Goal: Task Accomplishment & Management: Use online tool/utility

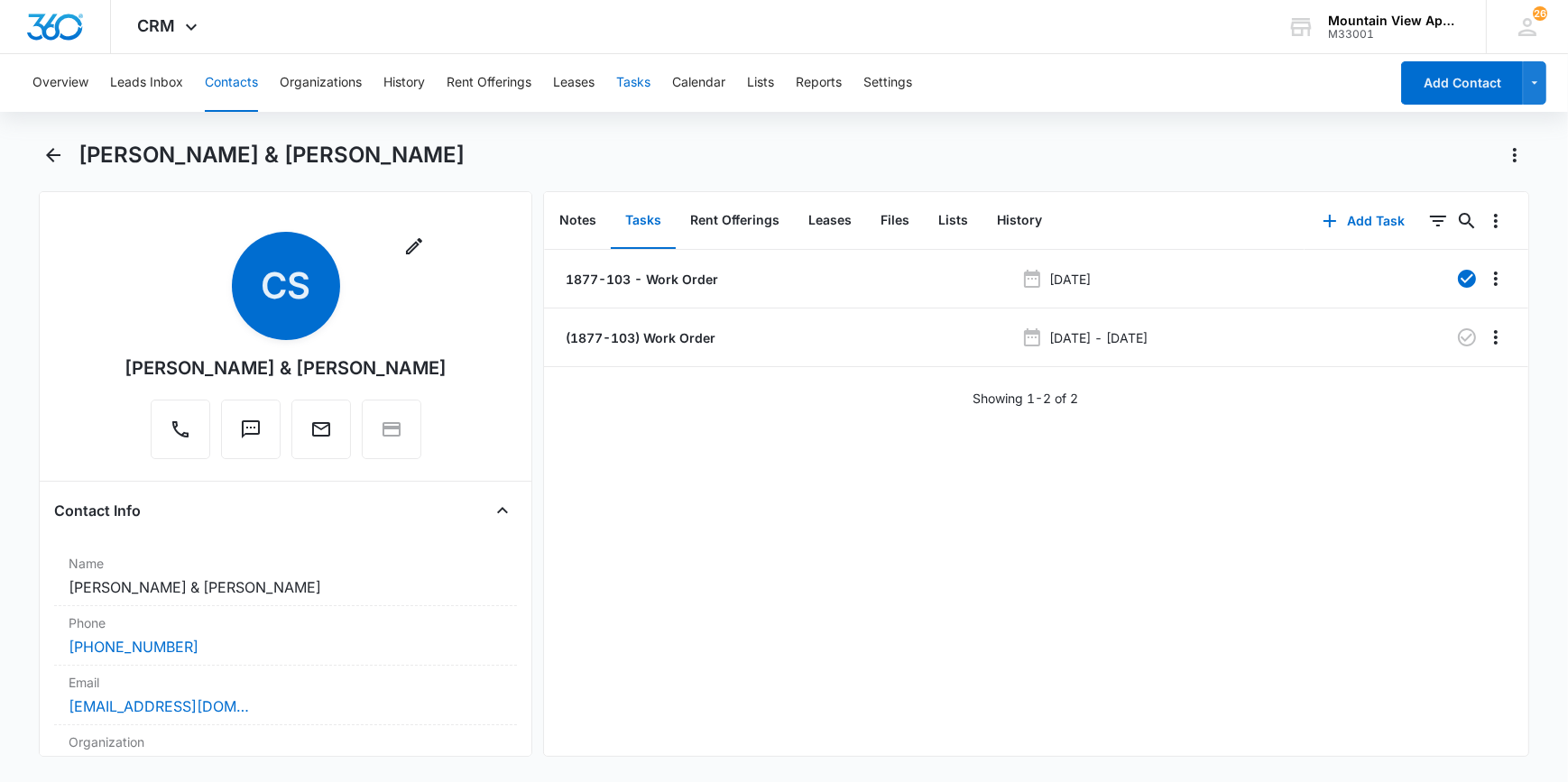
click at [636, 81] on button "Tasks" at bounding box center [633, 83] width 34 height 58
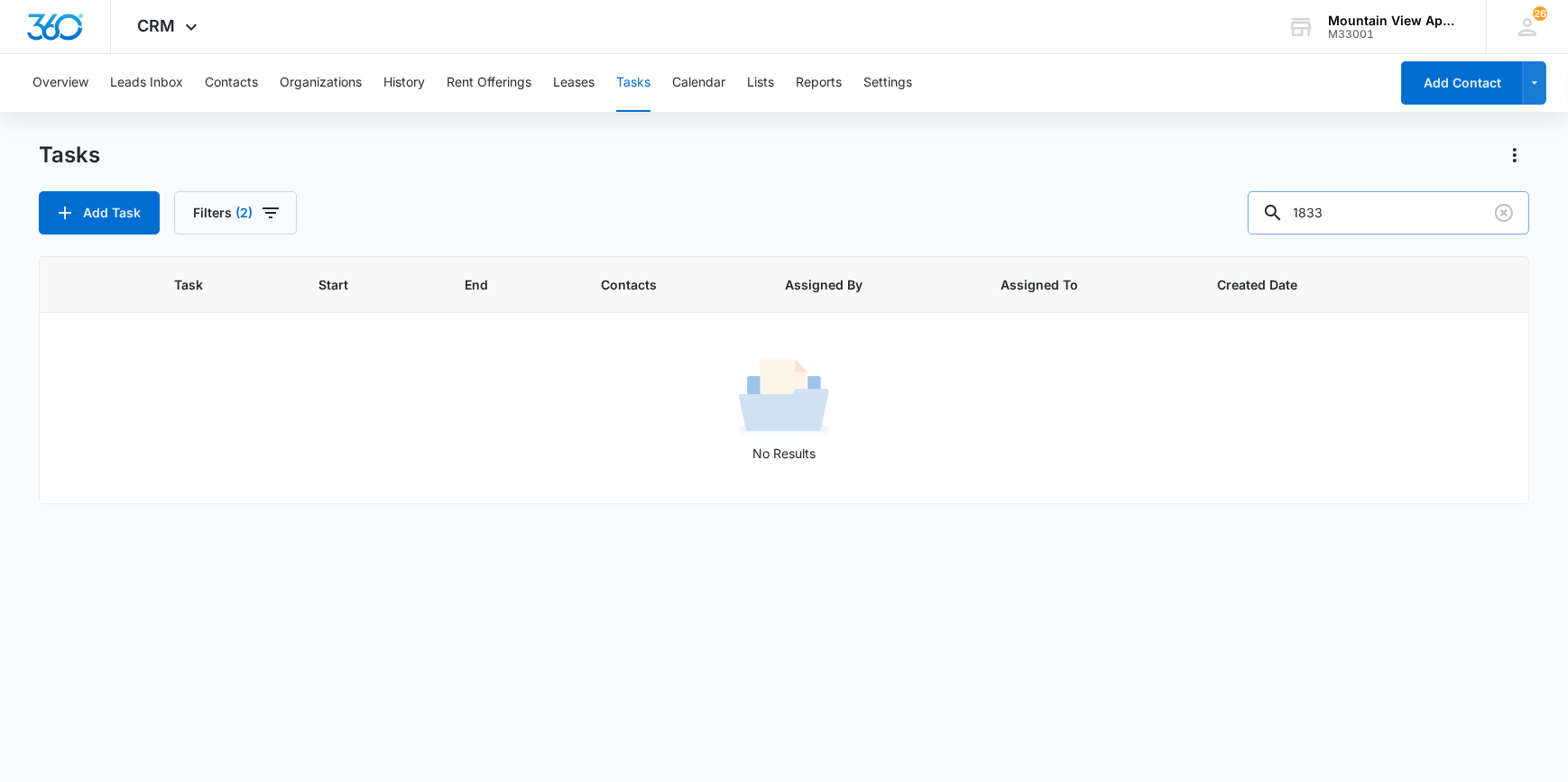
click at [1359, 217] on input "1833" at bounding box center [1388, 213] width 282 height 43
click at [198, 216] on button "Filters (2)" at bounding box center [235, 213] width 123 height 43
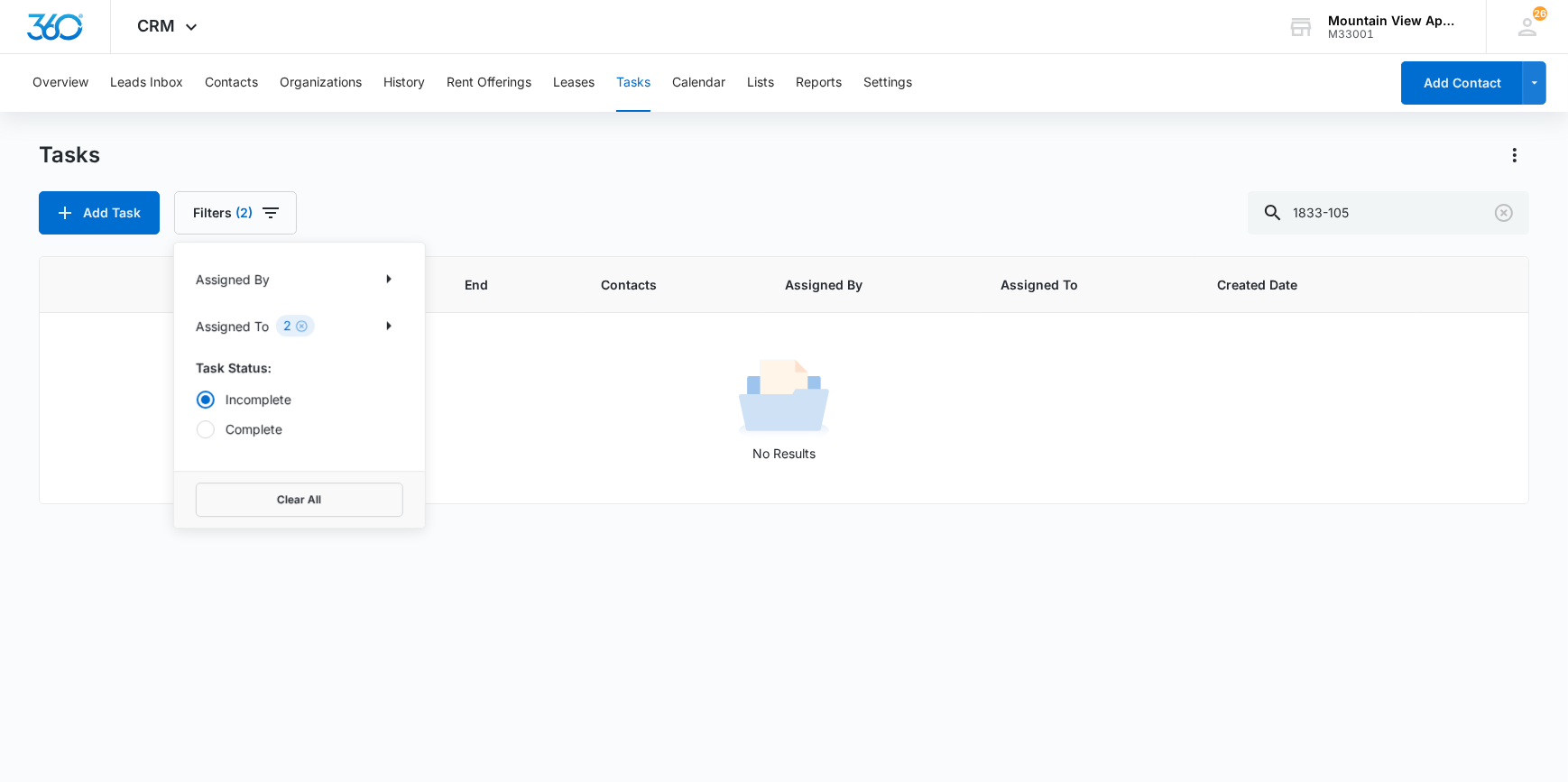
click at [245, 325] on p "Assigned To" at bounding box center [232, 326] width 73 height 19
click at [390, 325] on icon "Show Assigned To filters" at bounding box center [390, 326] width 5 height 9
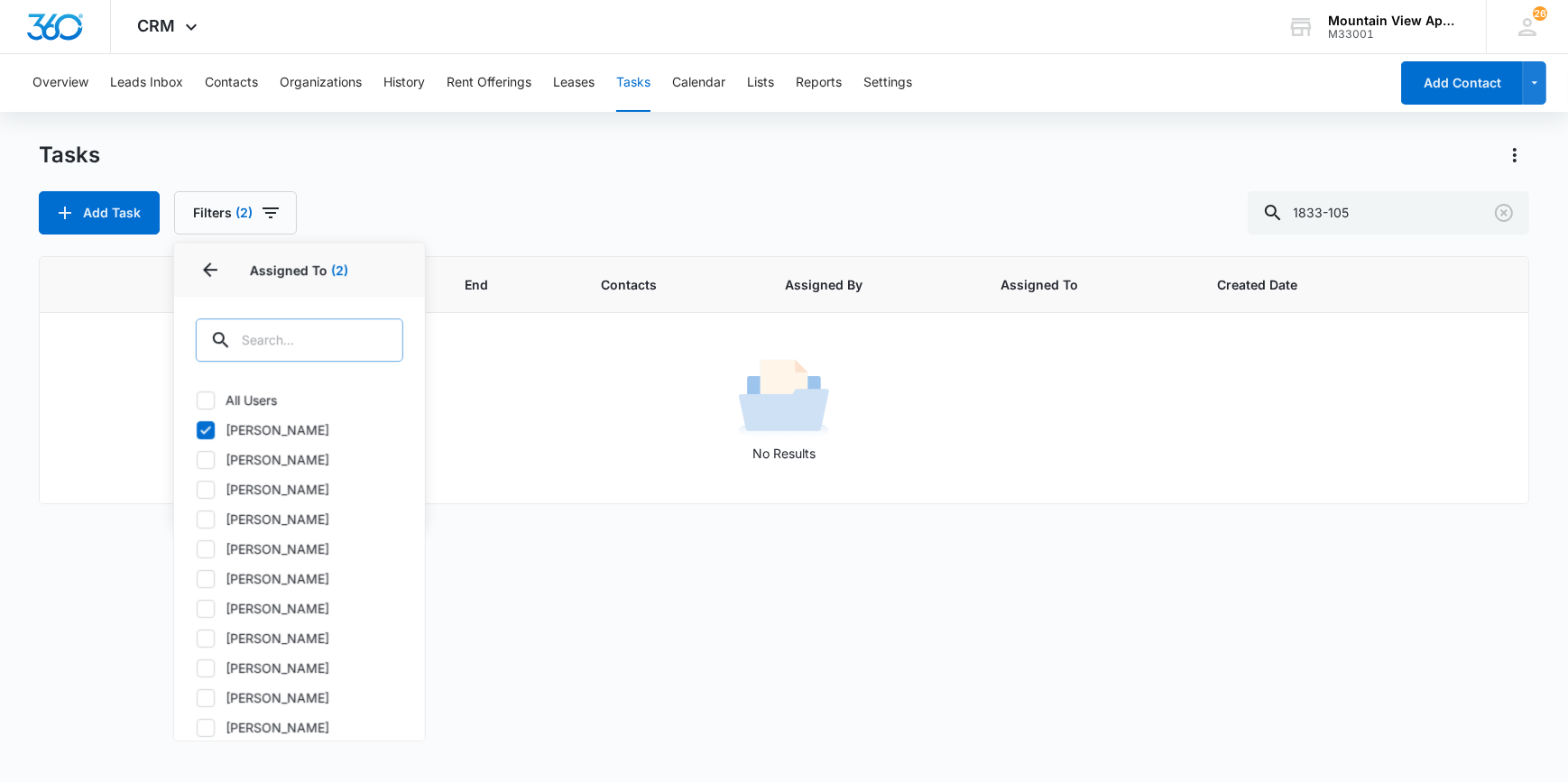
click at [387, 323] on div at bounding box center [378, 340] width 29 height 43
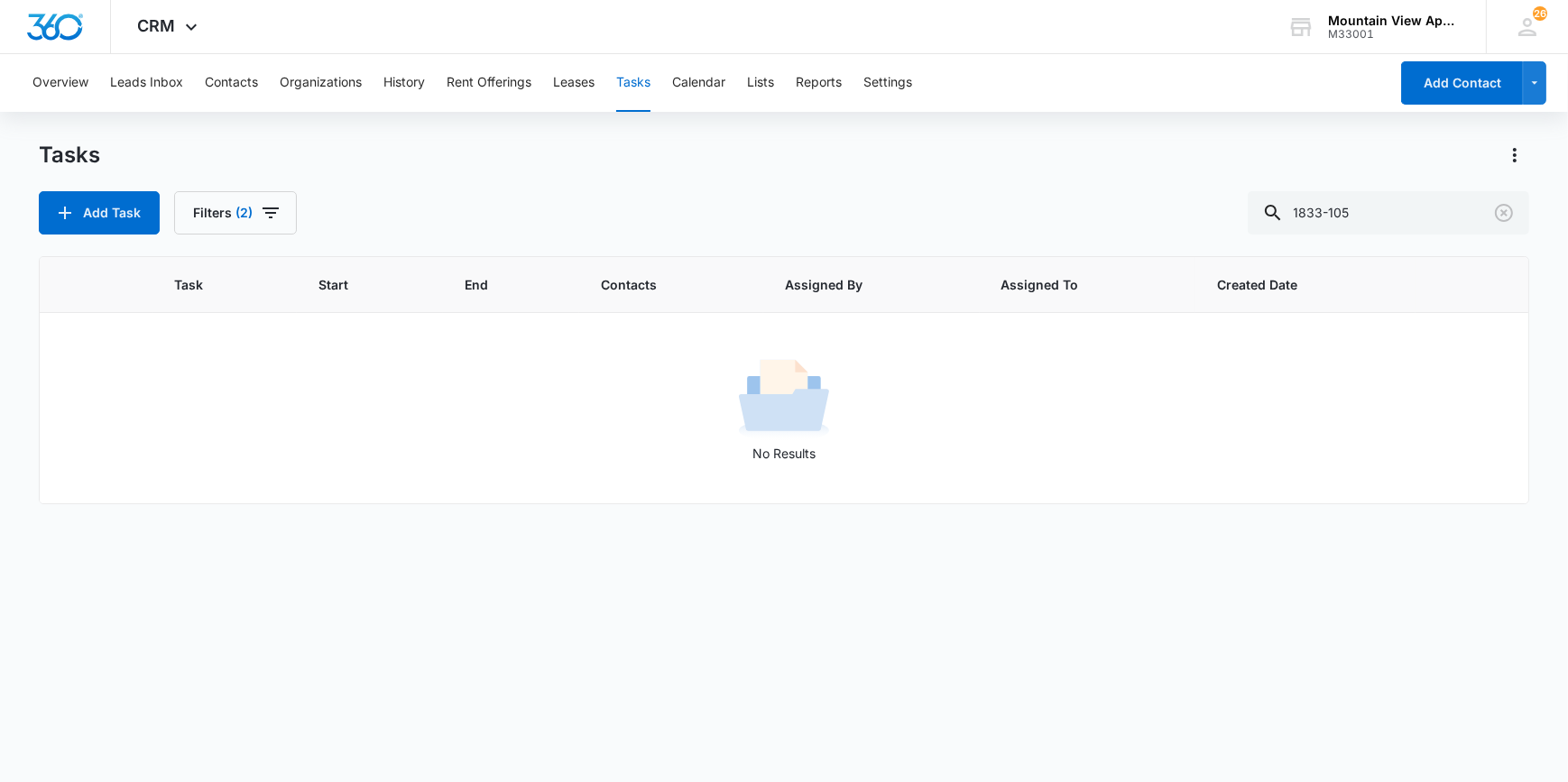
click at [0, 376] on html "CRM Apps Reputation Websites Forms CRM Email Social Content Ads Intelligence Fi…" at bounding box center [784, 391] width 1568 height 782
click at [635, 82] on button "Tasks" at bounding box center [633, 83] width 34 height 58
click at [1378, 209] on input "1833-105" at bounding box center [1388, 213] width 282 height 43
type input "1833"
drag, startPoint x: 1357, startPoint y: 200, endPoint x: 1371, endPoint y: 199, distance: 14.0
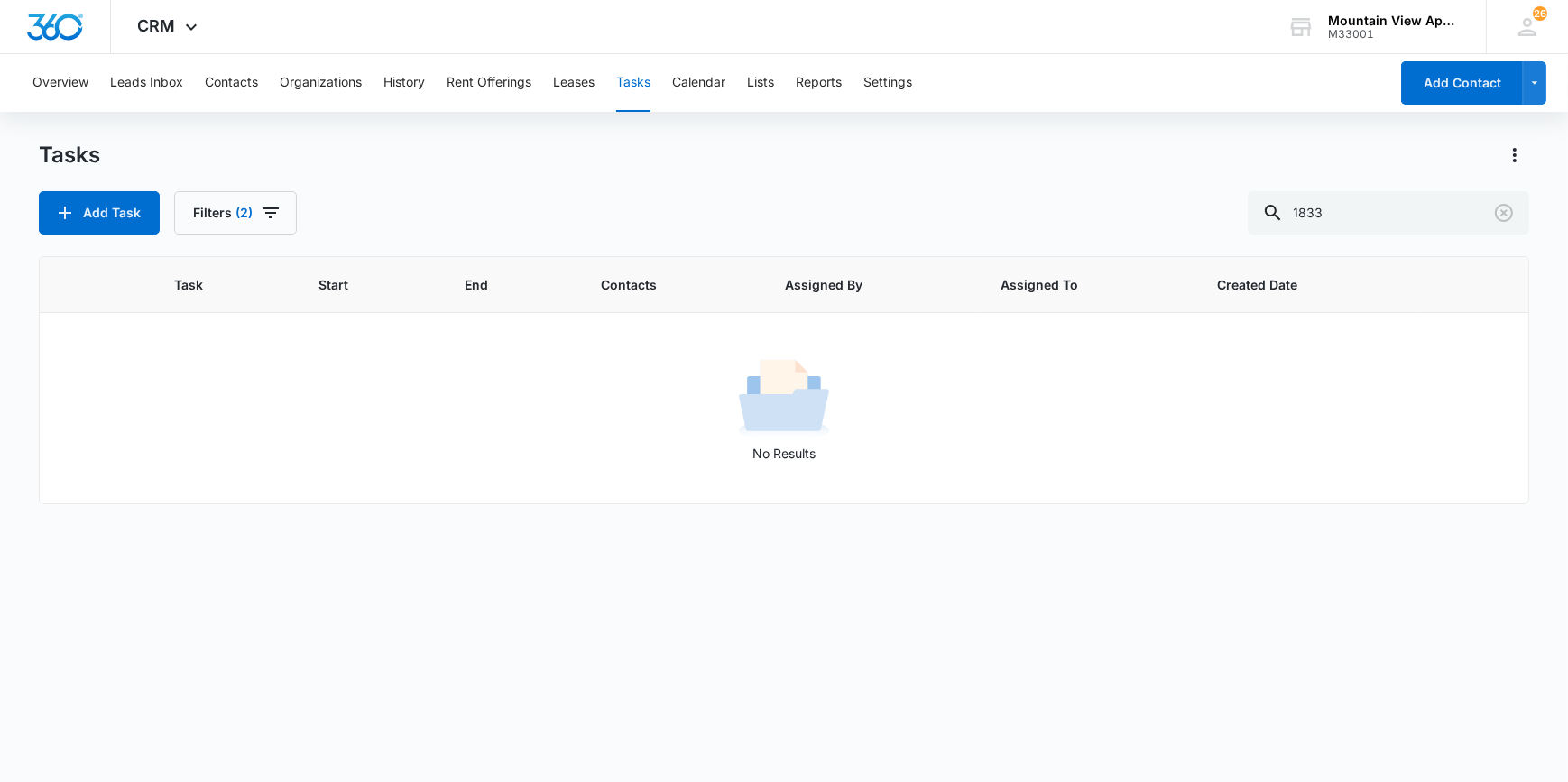
drag, startPoint x: 1371, startPoint y: 199, endPoint x: 642, endPoint y: 78, distance: 739.0
click at [642, 78] on button "Tasks" at bounding box center [633, 83] width 34 height 58
click at [641, 78] on button "Tasks" at bounding box center [633, 83] width 34 height 58
